Goal: Find specific page/section: Find specific page/section

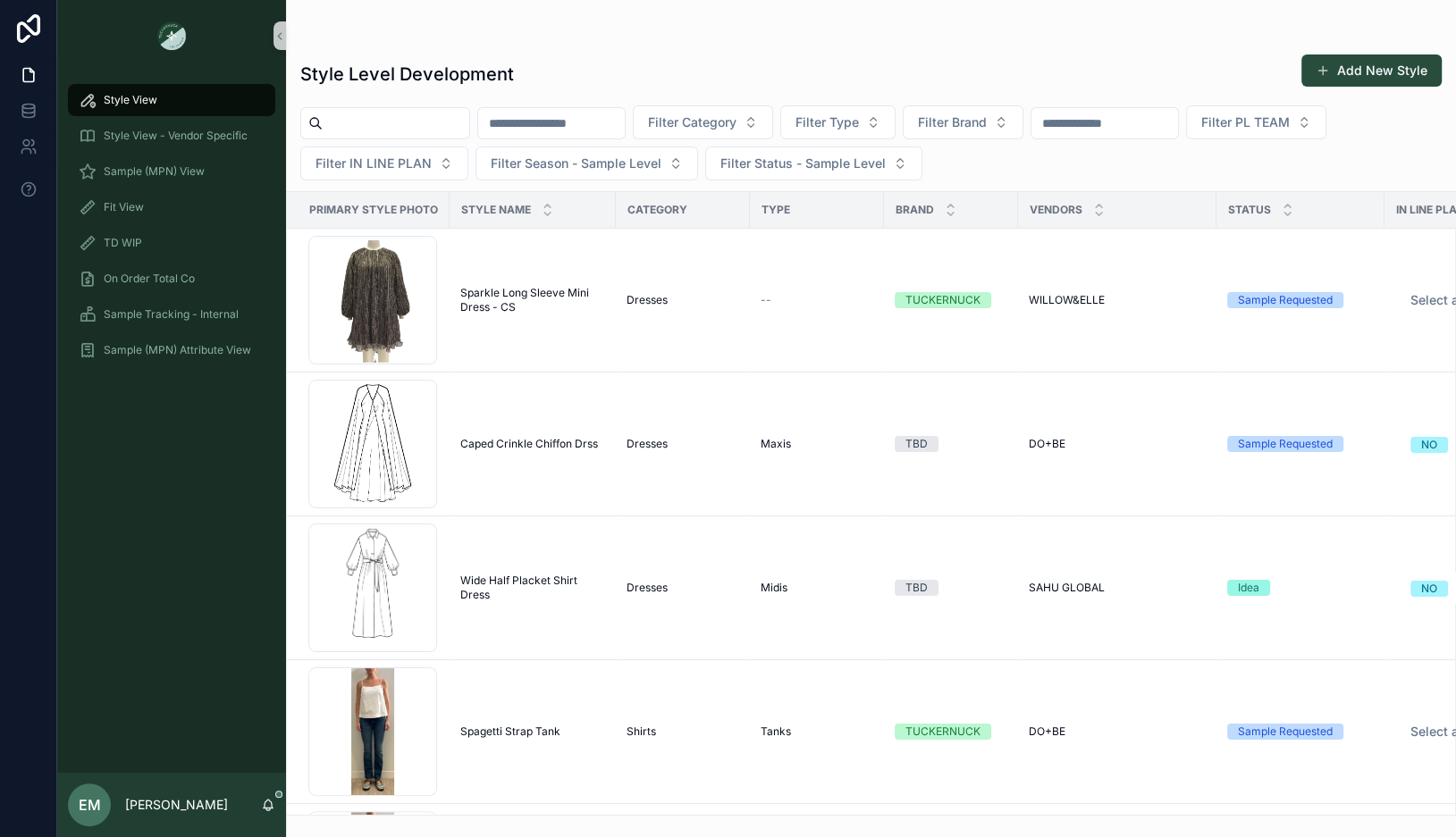
click at [363, 117] on input "scrollable content" at bounding box center [396, 123] width 147 height 25
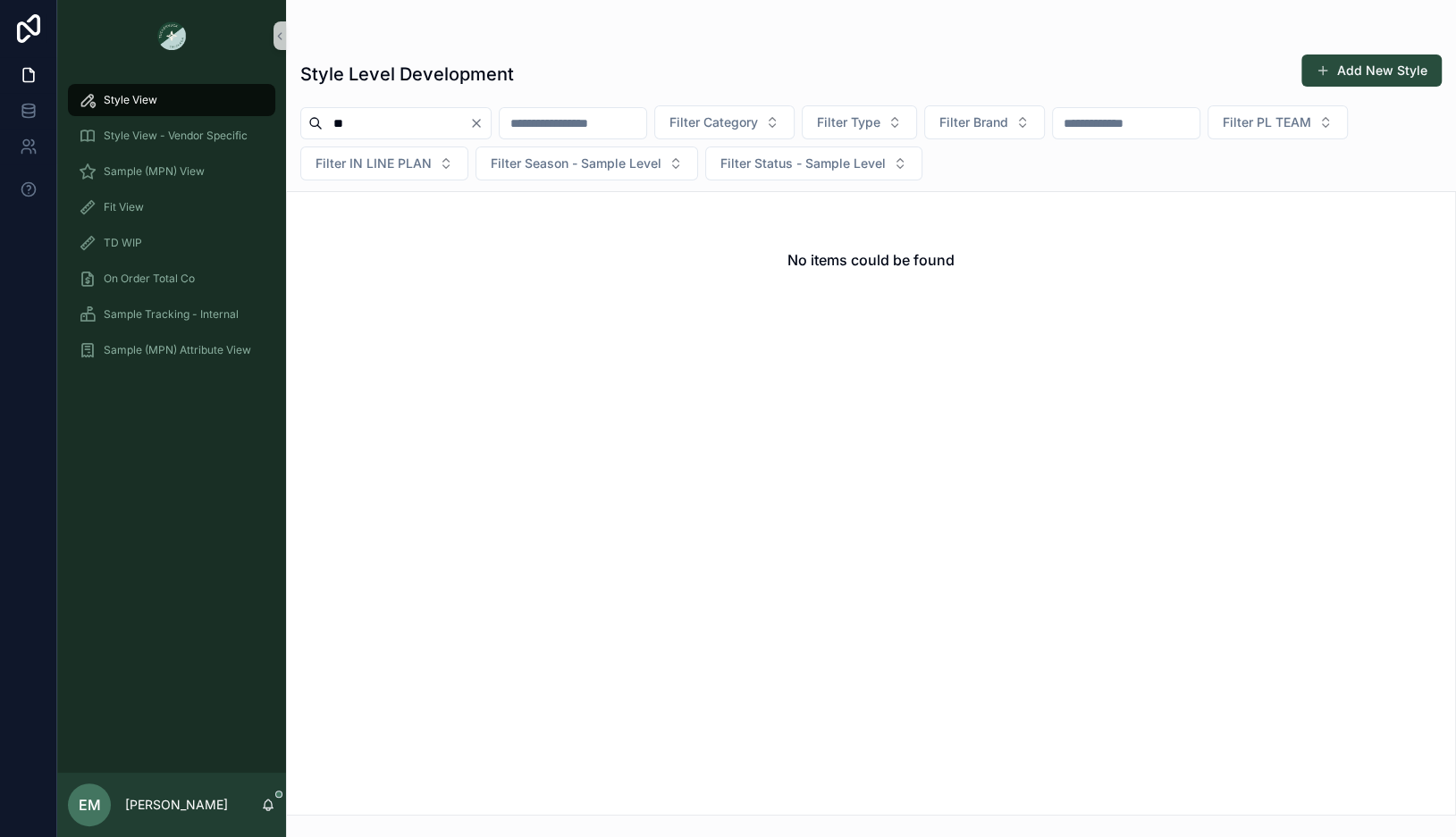
type input "*"
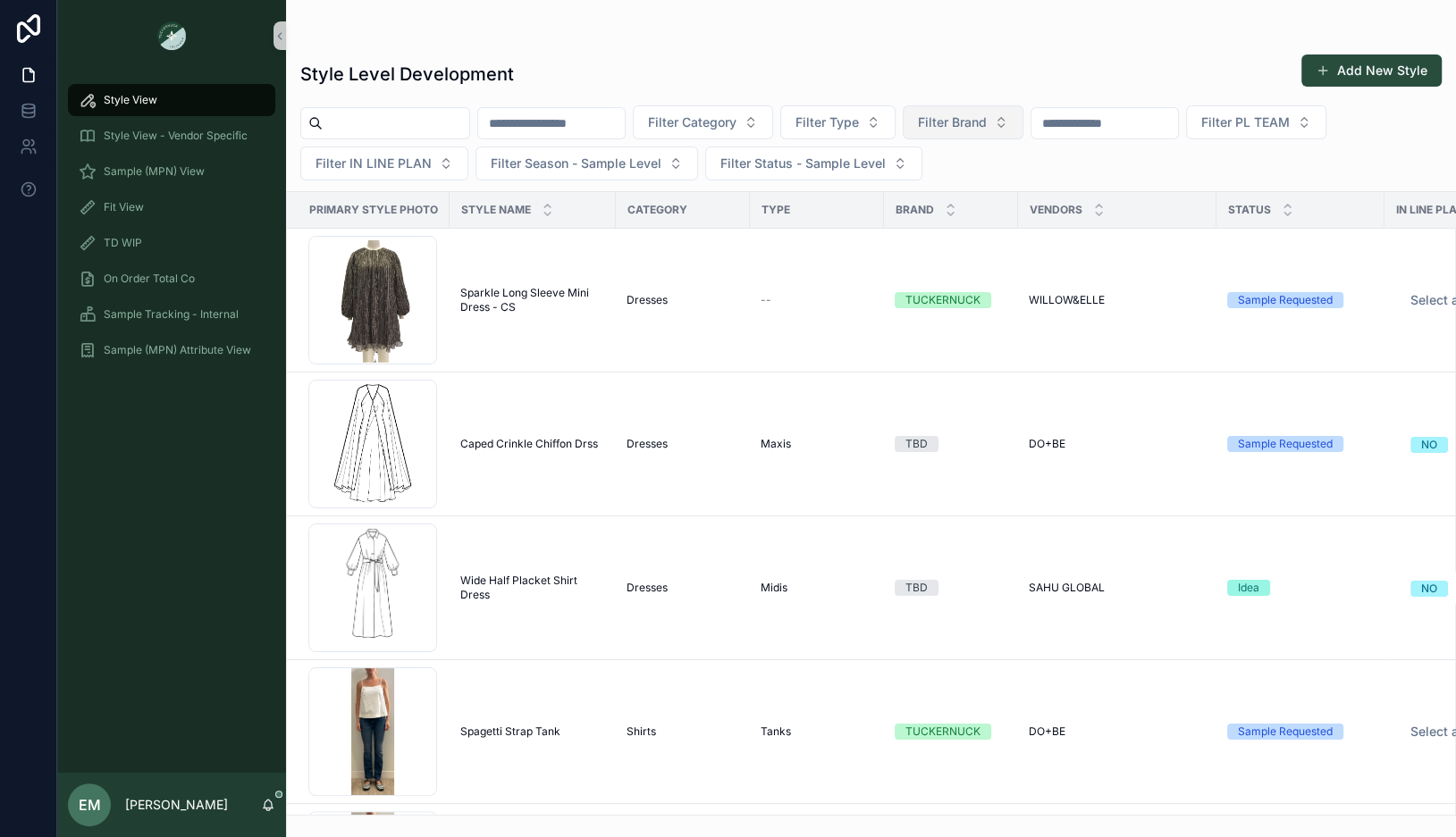
click at [985, 111] on button "Filter Brand" at bounding box center [962, 122] width 120 height 34
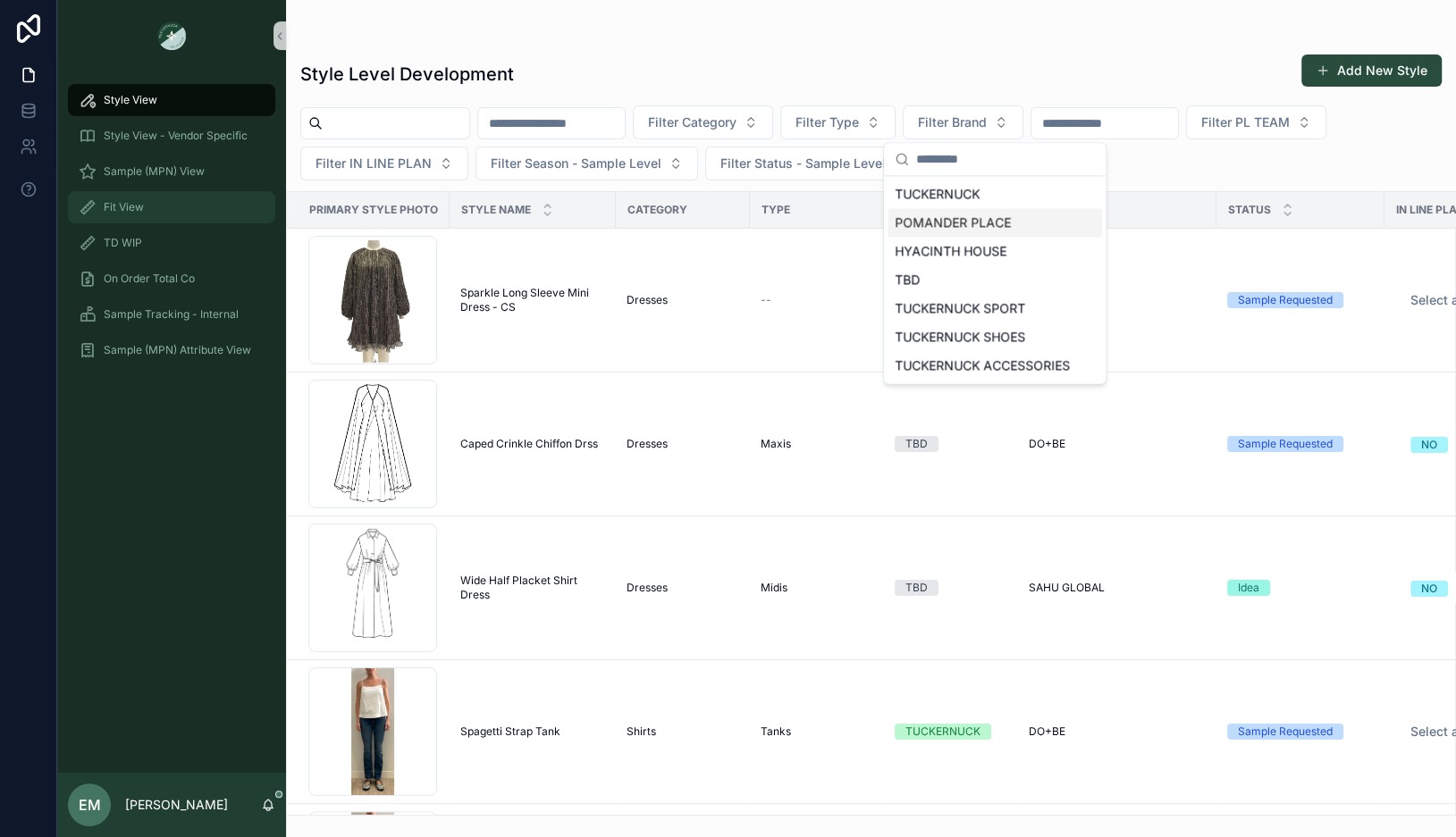
click at [154, 209] on div "Fit View" at bounding box center [171, 207] width 186 height 29
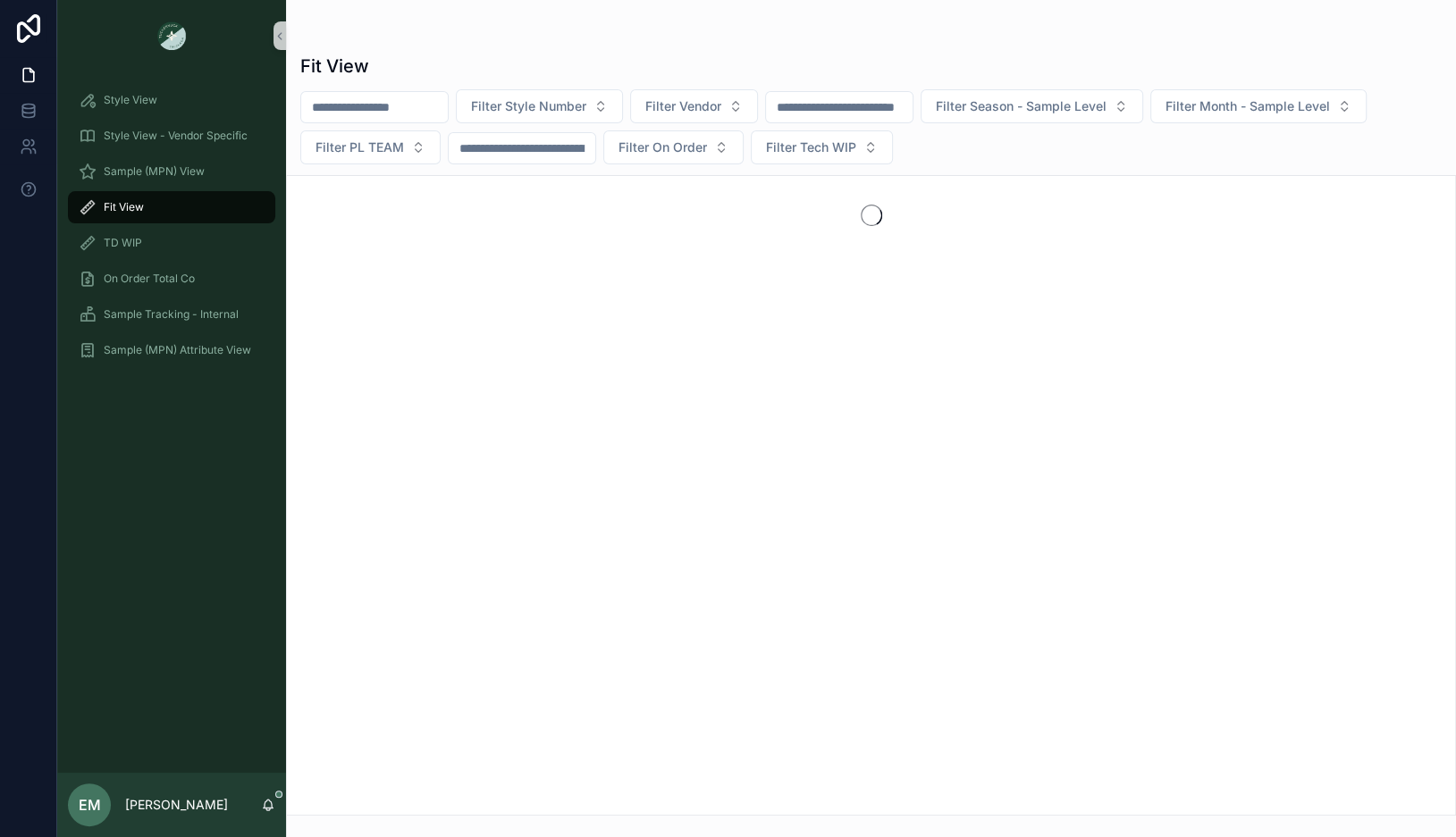
click at [398, 102] on input "scrollable content" at bounding box center [374, 106] width 147 height 25
type input "******"
